Goal: Task Accomplishment & Management: Use online tool/utility

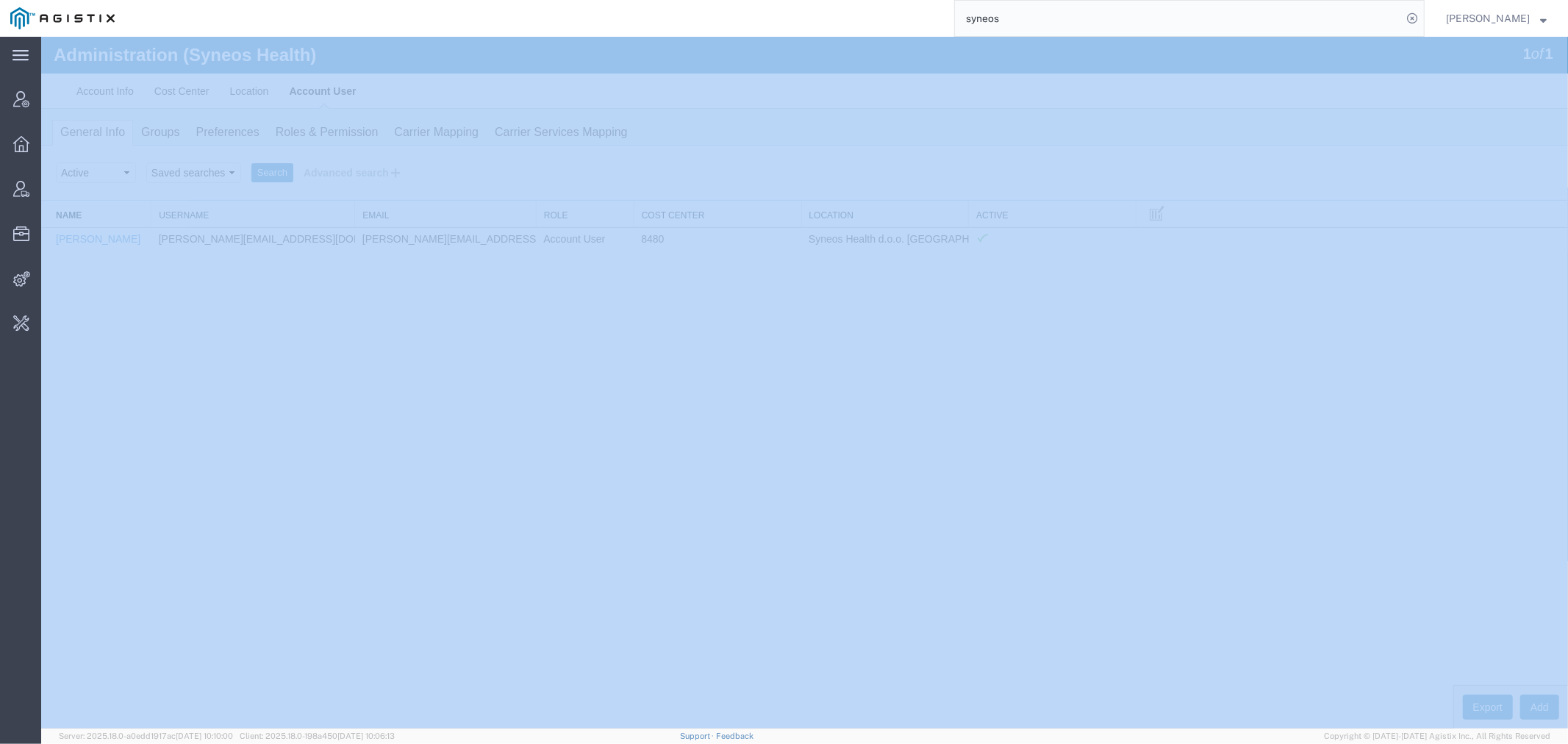
click at [802, 20] on div "syneos" at bounding box center [775, 19] width 1299 height 37
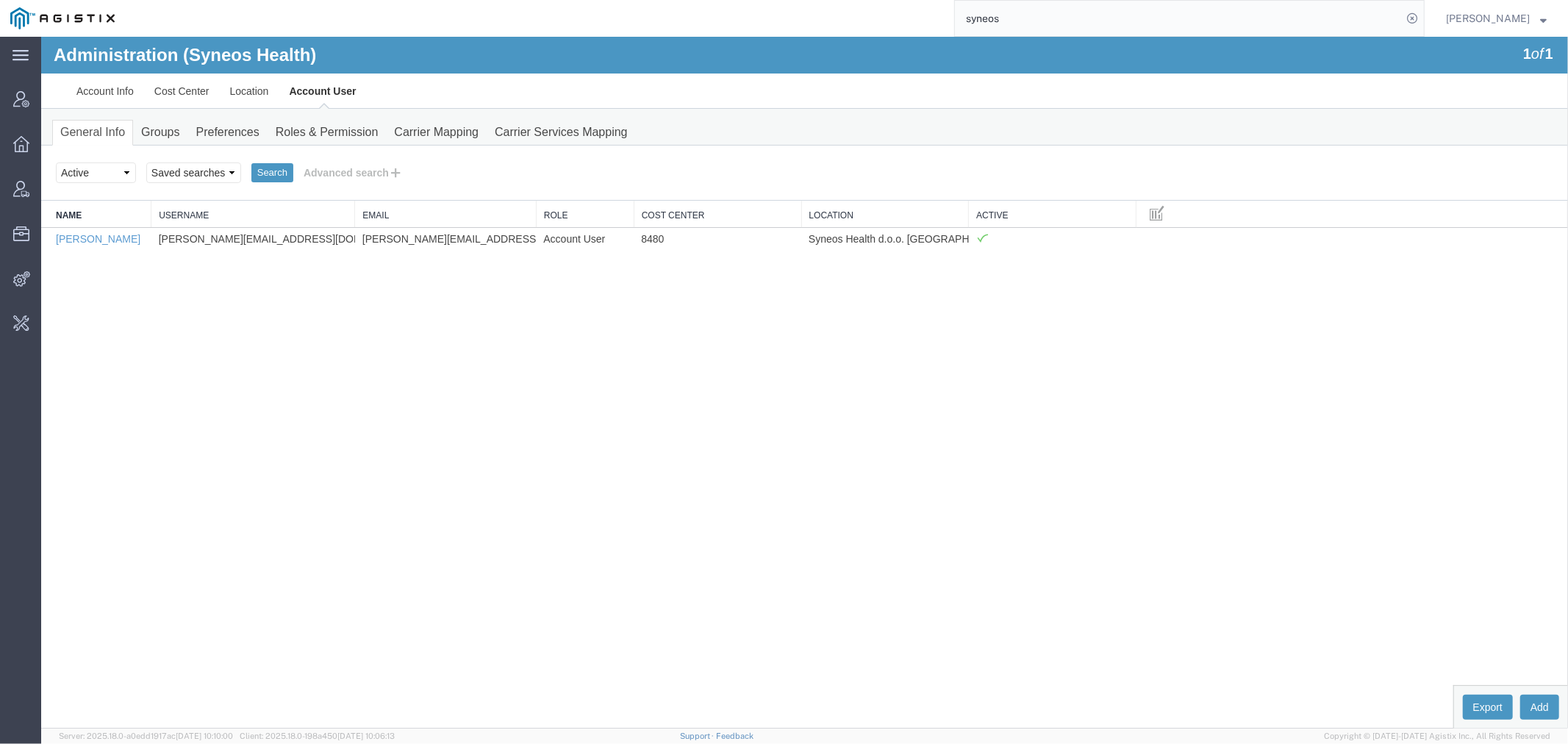
paste input "SLAX01025383"
type input "SLAX01025383"
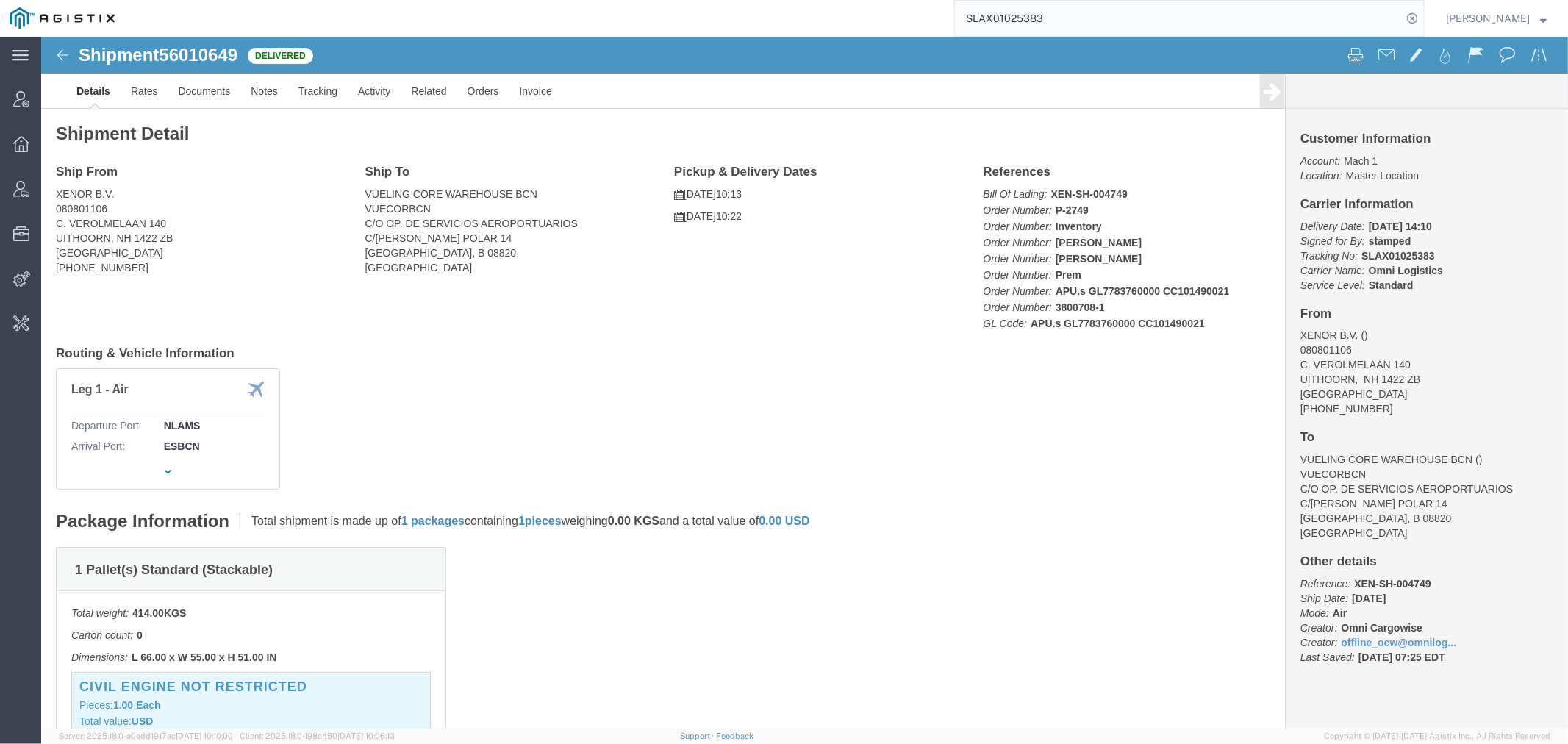
click div "Shipment 56010649 Delivered Details Rates Documents Notes Tracking Activity Rel…"
click span "56010649"
copy span "56010649"
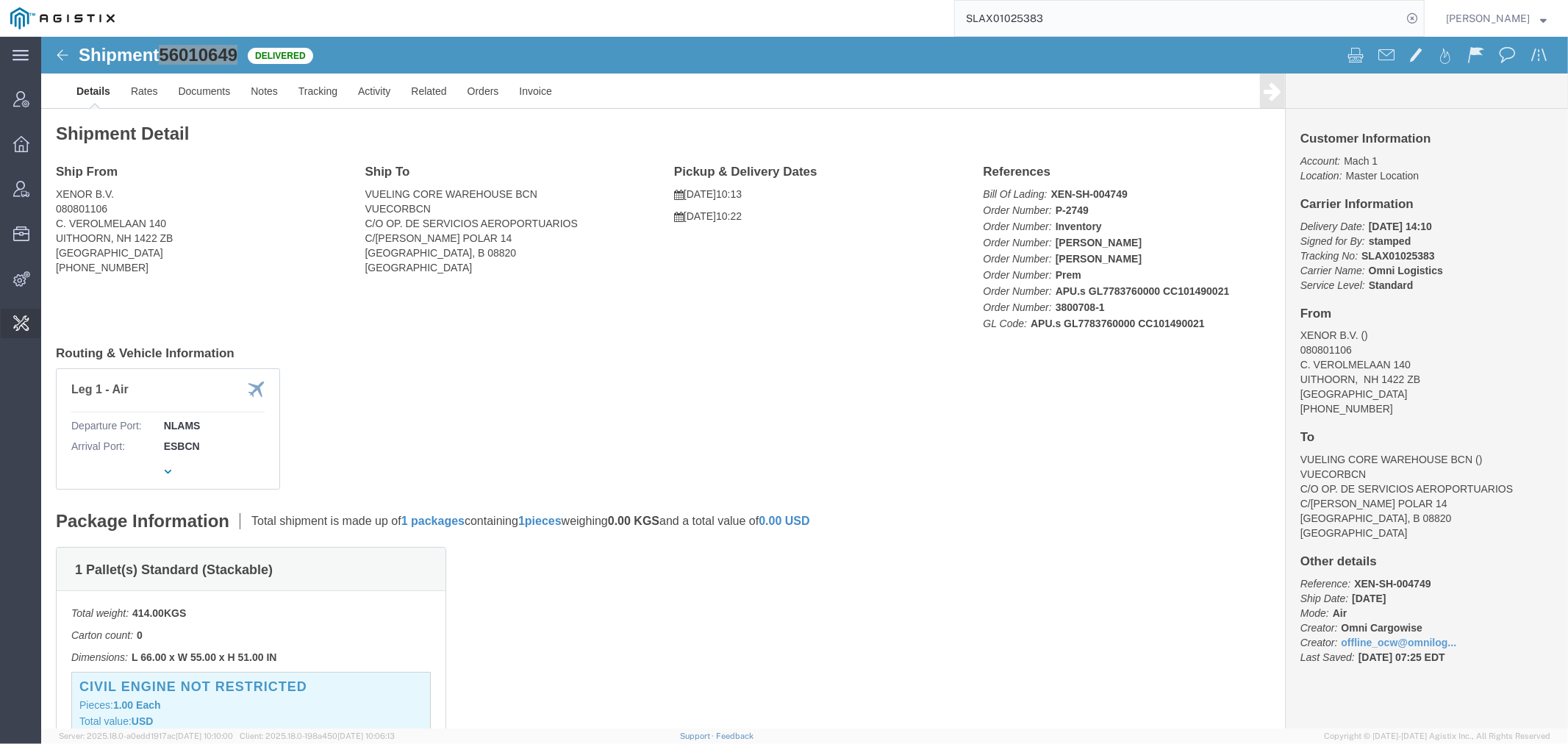
drag, startPoint x: 89, startPoint y: 35, endPoint x: 106, endPoint y: 37, distance: 17.1
click at [0, 0] on span "Invoice Sending" at bounding box center [0, 0] width 0 height 0
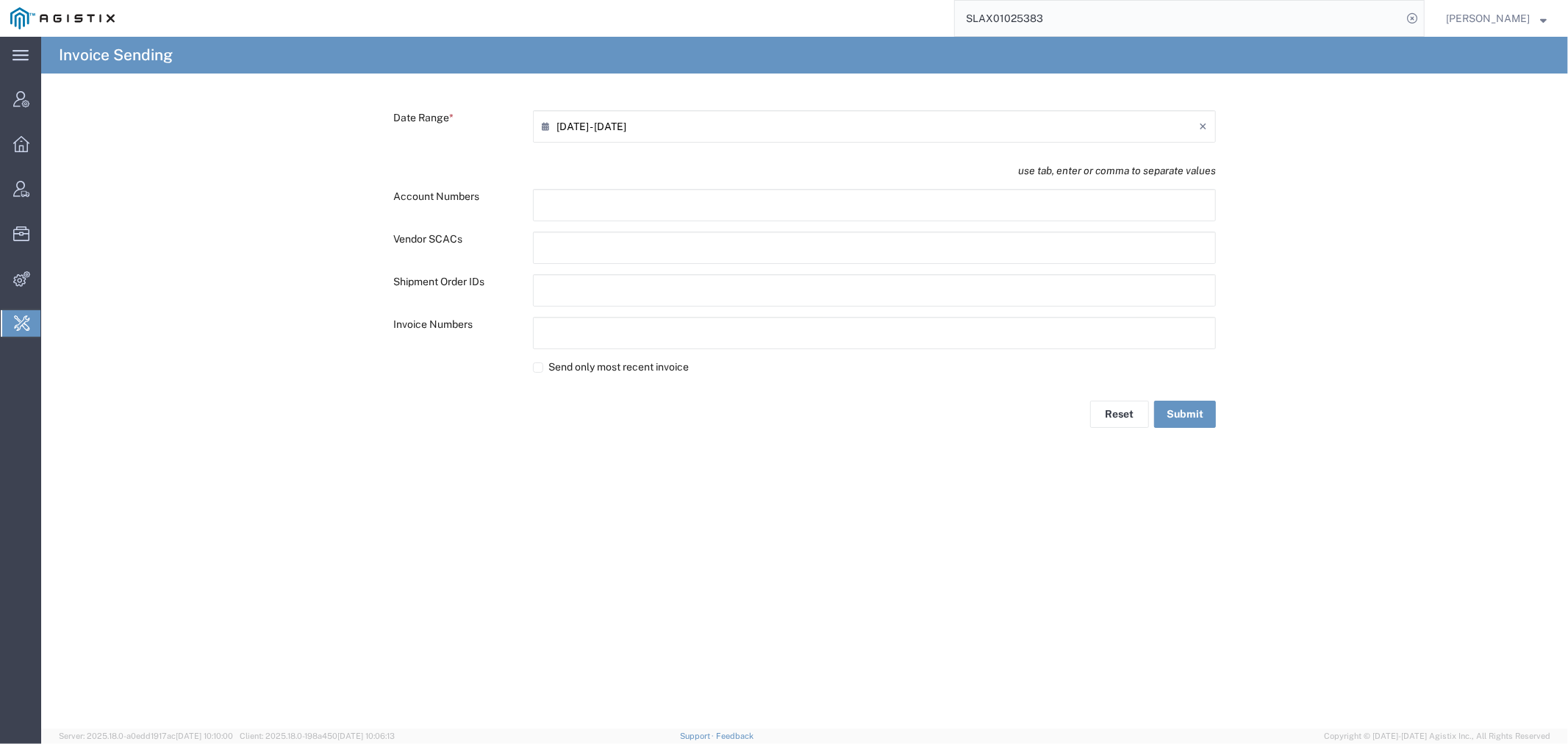
click at [593, 121] on input "[DATE] - [DATE]" at bounding box center [878, 126] width 643 height 24
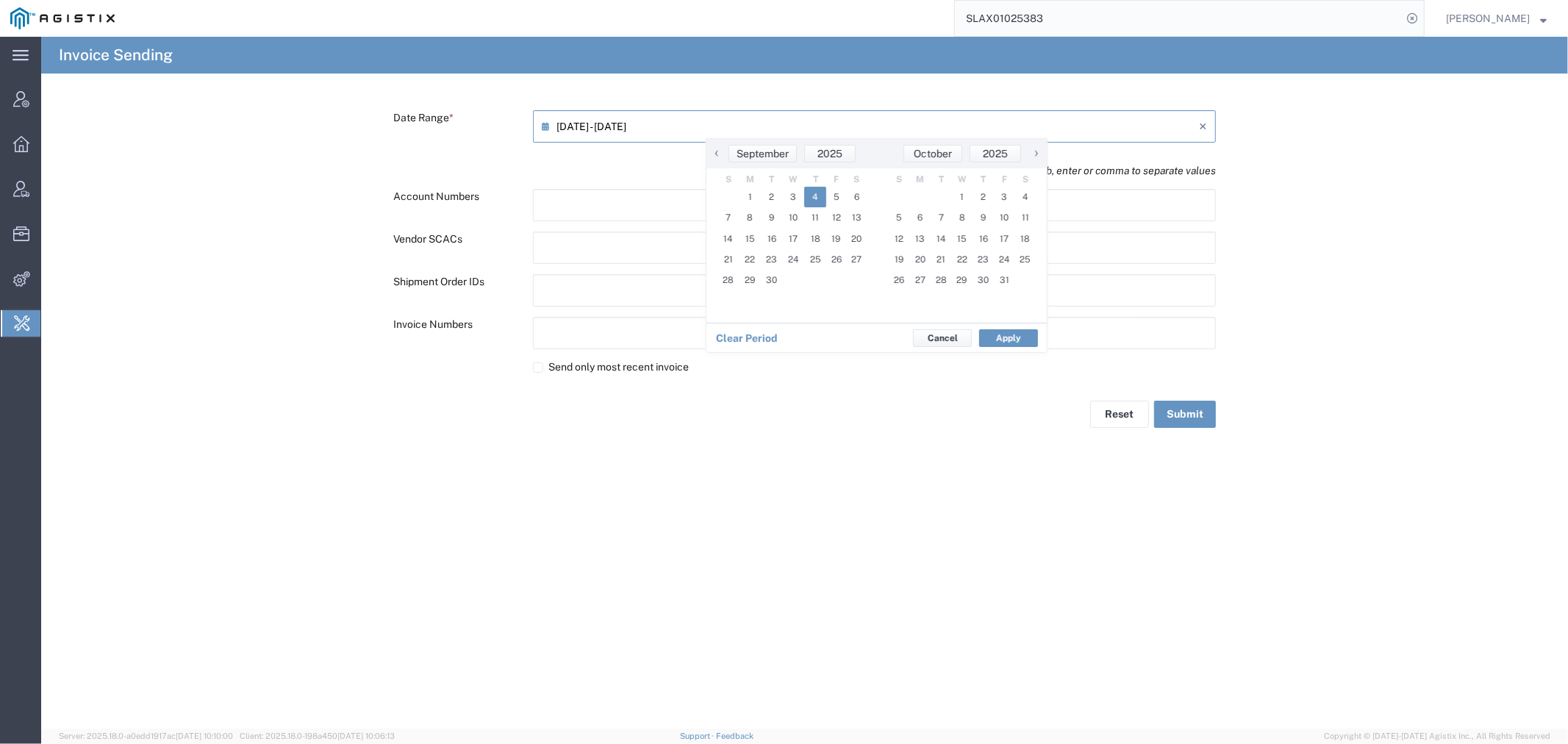
click at [720, 152] on span "‹" at bounding box center [716, 153] width 23 height 18
click at [720, 152] on span "‹" at bounding box center [718, 153] width 23 height 18
click at [728, 193] on span "1" at bounding box center [730, 197] width 22 height 21
click at [1037, 150] on span "›" at bounding box center [1036, 153] width 23 height 18
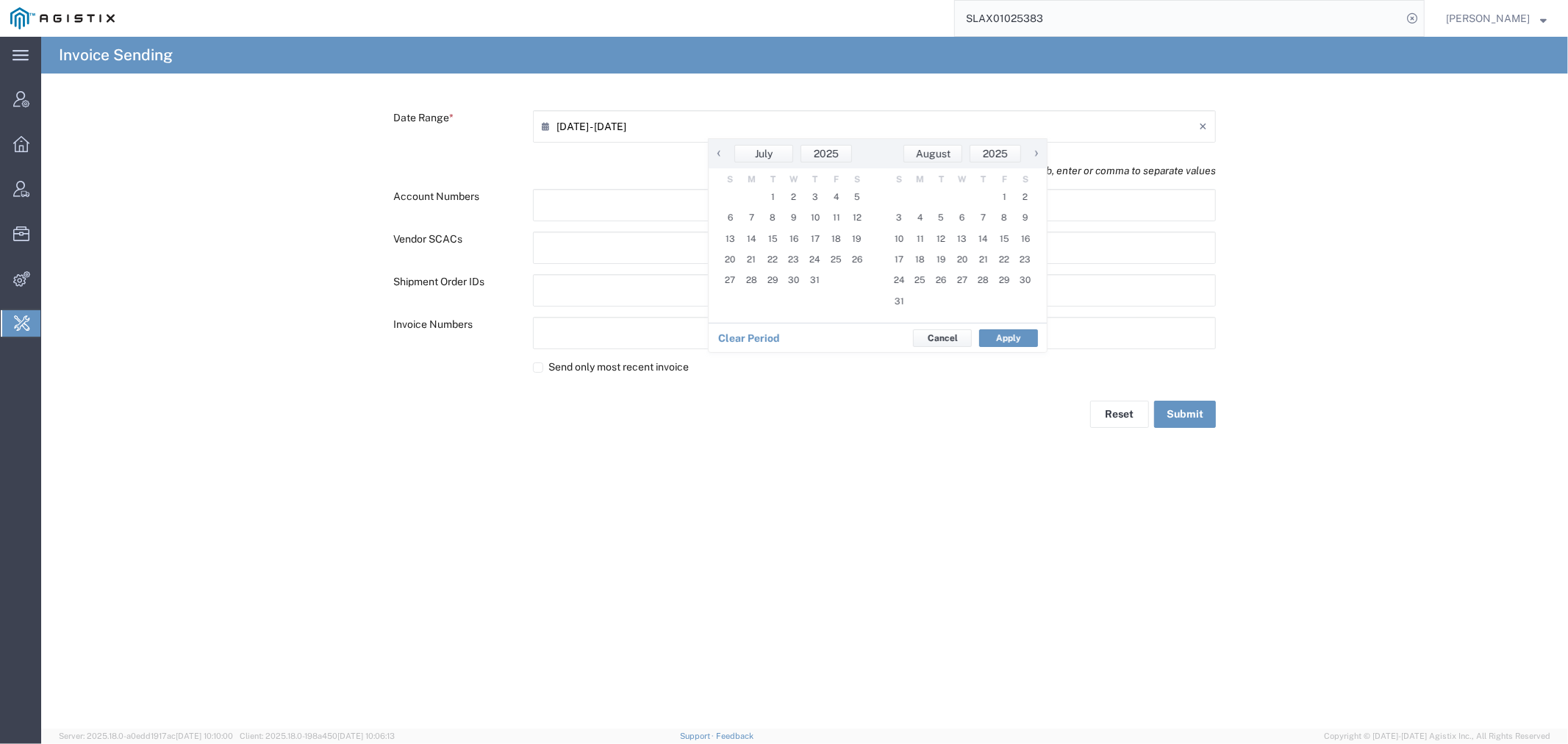
click at [1037, 150] on span "›" at bounding box center [1036, 153] width 23 height 18
click at [1023, 188] on span "1" at bounding box center [1025, 197] width 22 height 21
type input "[DATE] - [DATE]"
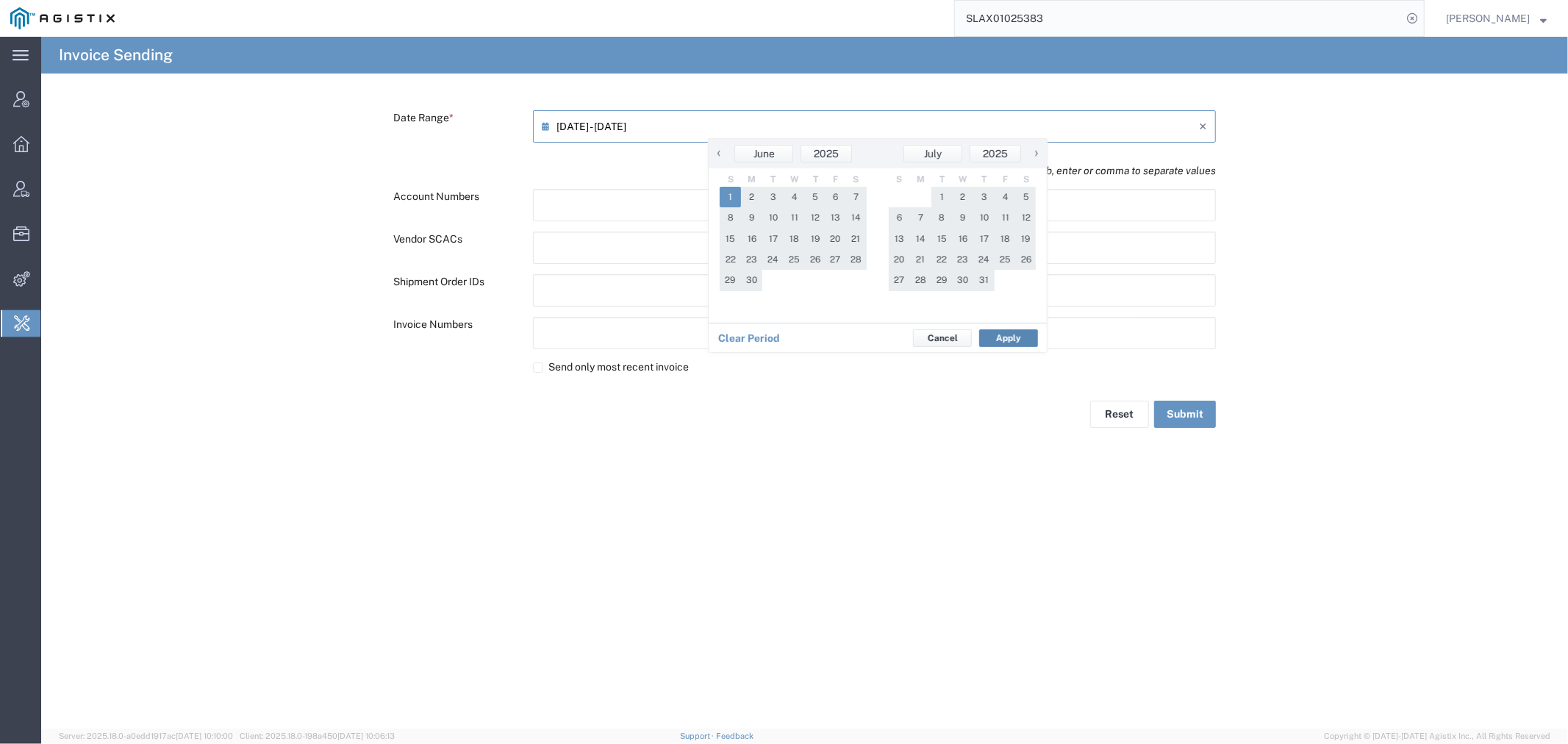
click at [1004, 333] on button "Apply" at bounding box center [1008, 338] width 59 height 18
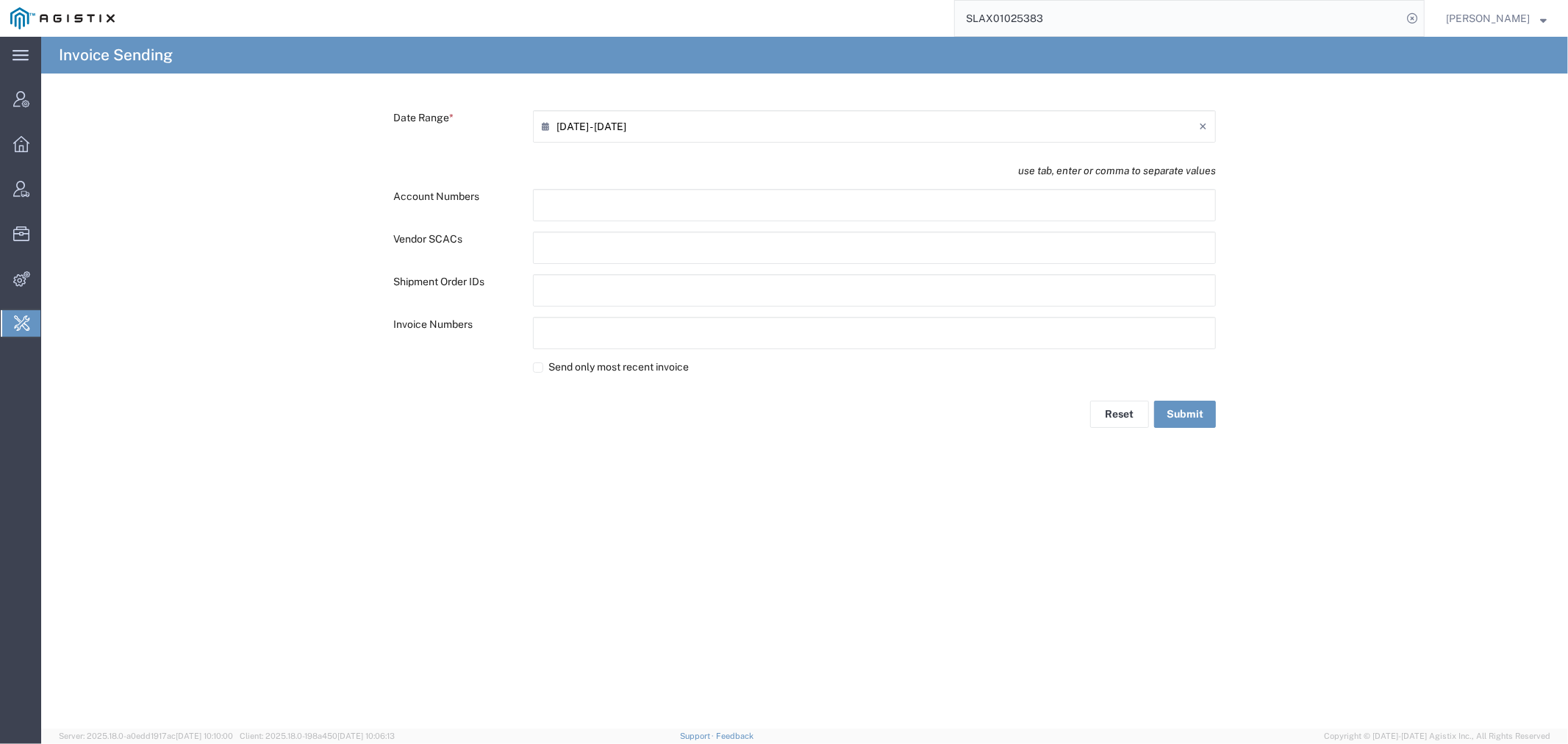
click at [575, 284] on input "text" at bounding box center [606, 290] width 128 height 24
paste input "text"
click at [538, 372] on input "Send only most recent invoice" at bounding box center [538, 371] width 11 height 11
checkbox input "true"
click at [1199, 414] on button "Submit" at bounding box center [1185, 418] width 62 height 27
